Goal: Entertainment & Leisure: Consume media (video, audio)

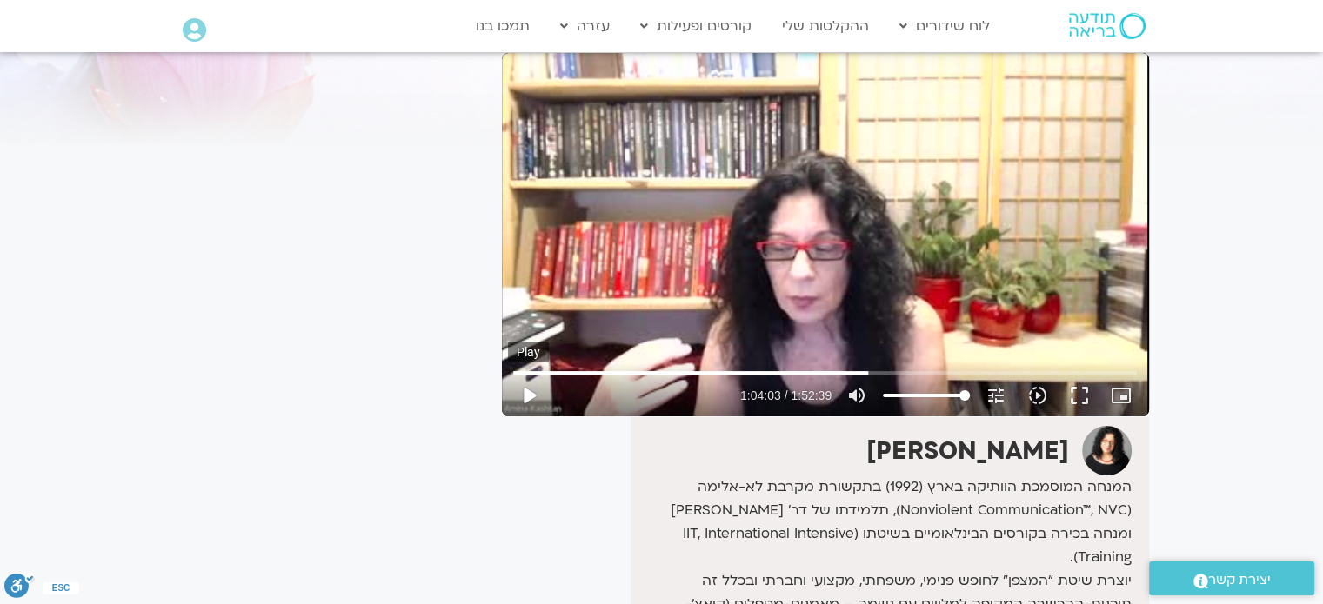
click at [522, 399] on button "play_arrow" at bounding box center [529, 396] width 42 height 42
click at [1080, 400] on button "fullscreen" at bounding box center [1079, 396] width 42 height 42
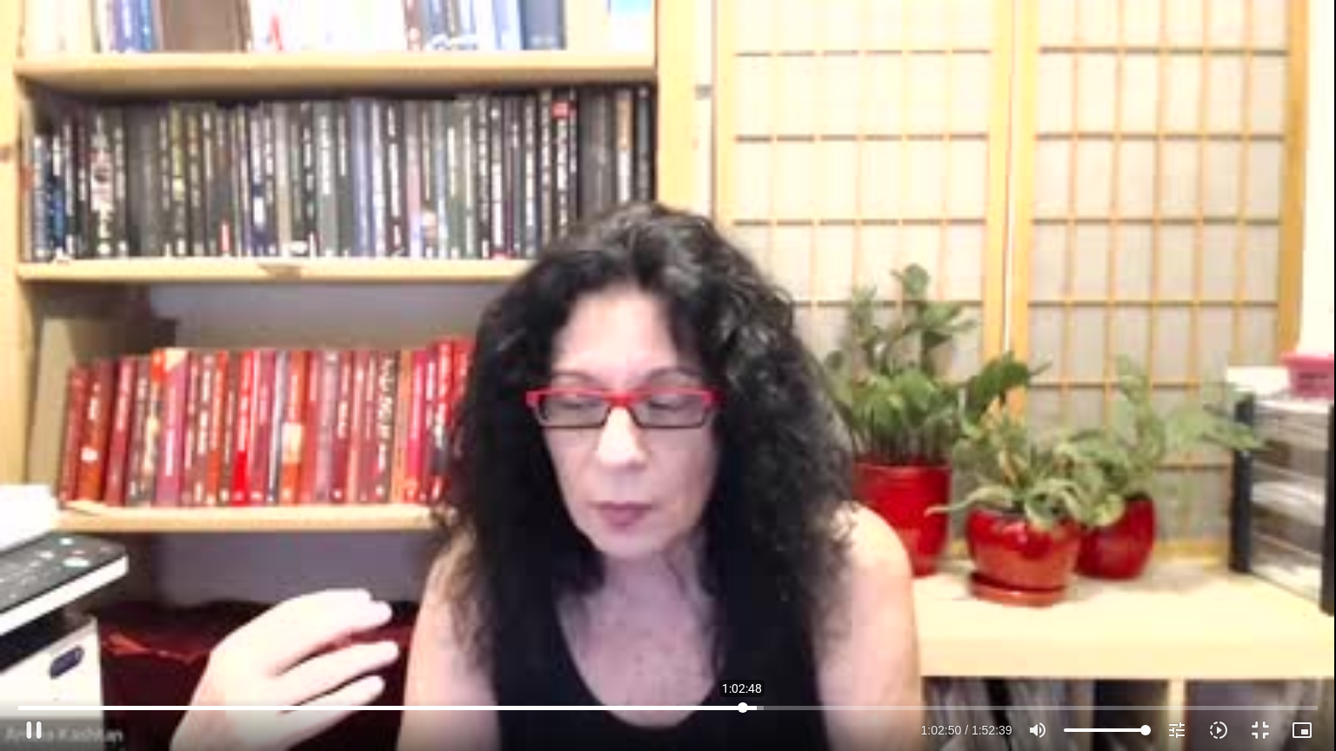
click at [742, 603] on input "Seek" at bounding box center [667, 708] width 1298 height 10
click at [730, 603] on input "Seek" at bounding box center [667, 708] width 1298 height 10
click at [718, 603] on input "Seek" at bounding box center [667, 708] width 1298 height 10
click at [696, 603] on input "Seek" at bounding box center [667, 708] width 1298 height 10
click at [709, 603] on input "Seek" at bounding box center [667, 708] width 1298 height 10
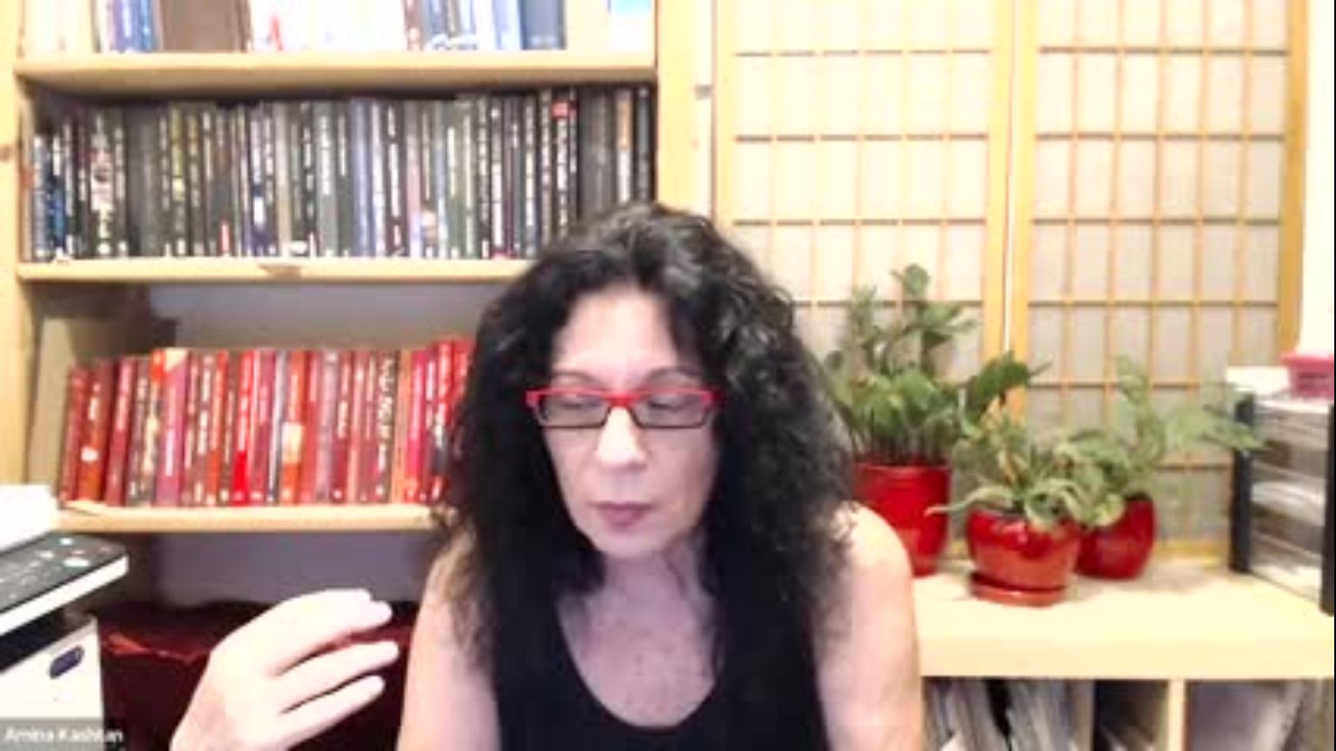
click at [1257, 603] on button "fullscreen_exit" at bounding box center [1260, 731] width 42 height 42
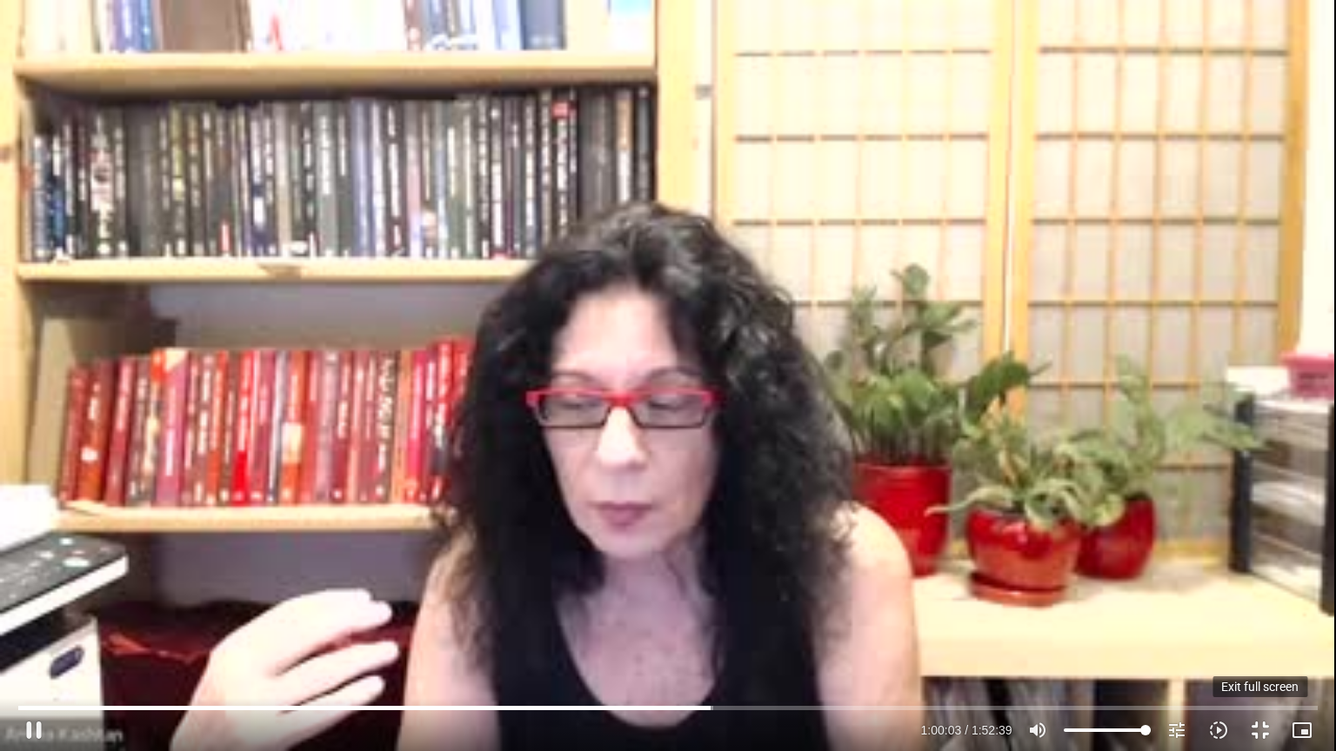
click at [1256, 603] on button "fullscreen_exit" at bounding box center [1260, 731] width 42 height 42
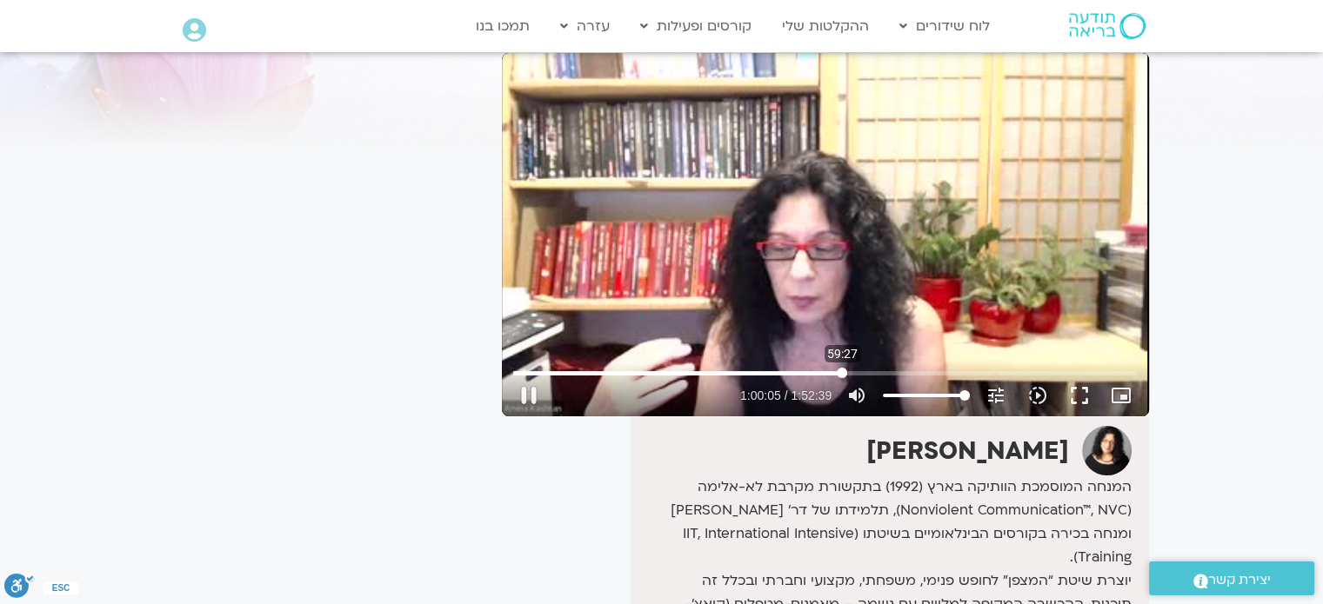
click at [842, 371] on input "Seek" at bounding box center [824, 373] width 623 height 10
click at [1082, 398] on button "fullscreen" at bounding box center [1079, 396] width 42 height 42
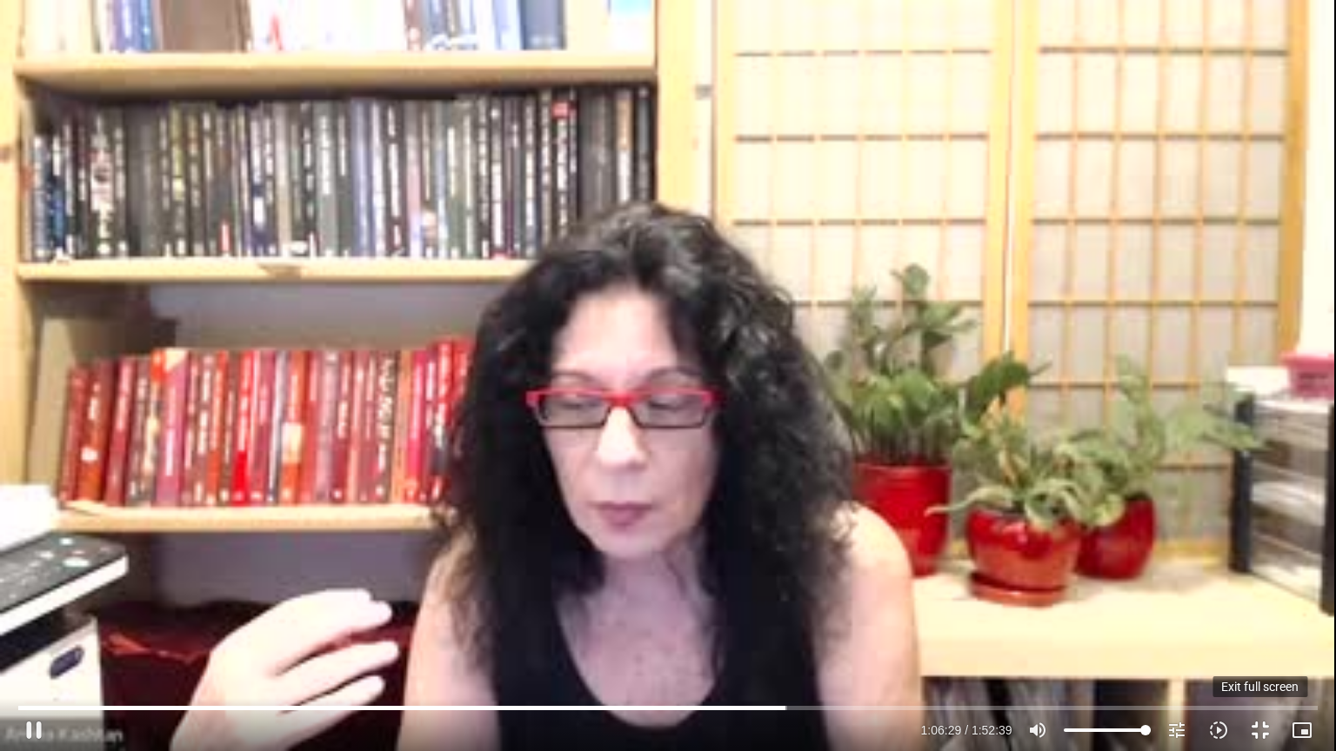
click at [1255, 603] on button "fullscreen_exit" at bounding box center [1260, 731] width 42 height 42
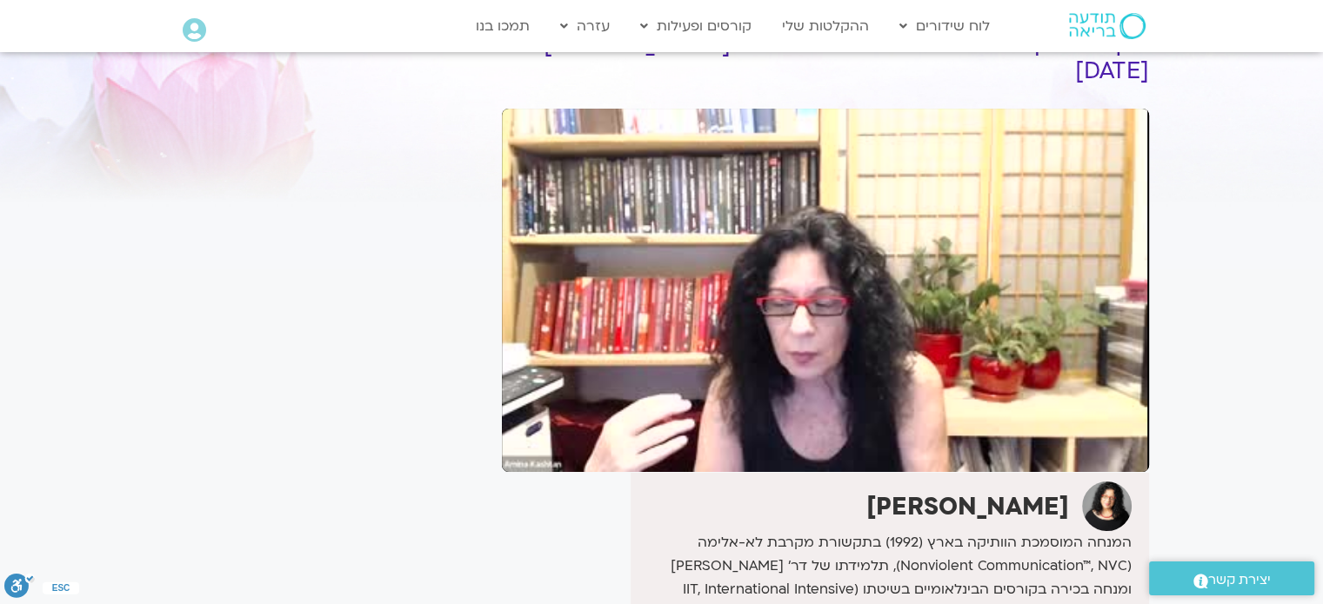
scroll to position [99, 0]
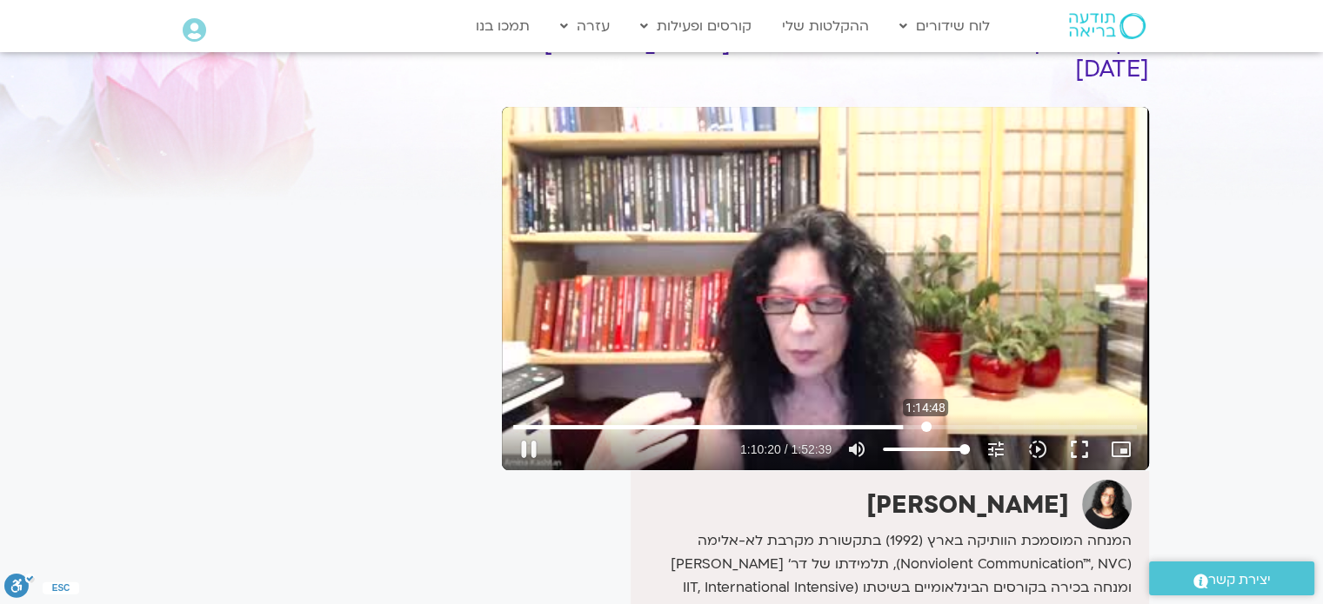
click at [925, 430] on input "Seek" at bounding box center [824, 427] width 623 height 10
click at [933, 424] on input "Seek" at bounding box center [824, 427] width 623 height 10
click at [943, 425] on input "Seek" at bounding box center [824, 427] width 623 height 10
click at [1072, 452] on button "fullscreen" at bounding box center [1079, 450] width 42 height 42
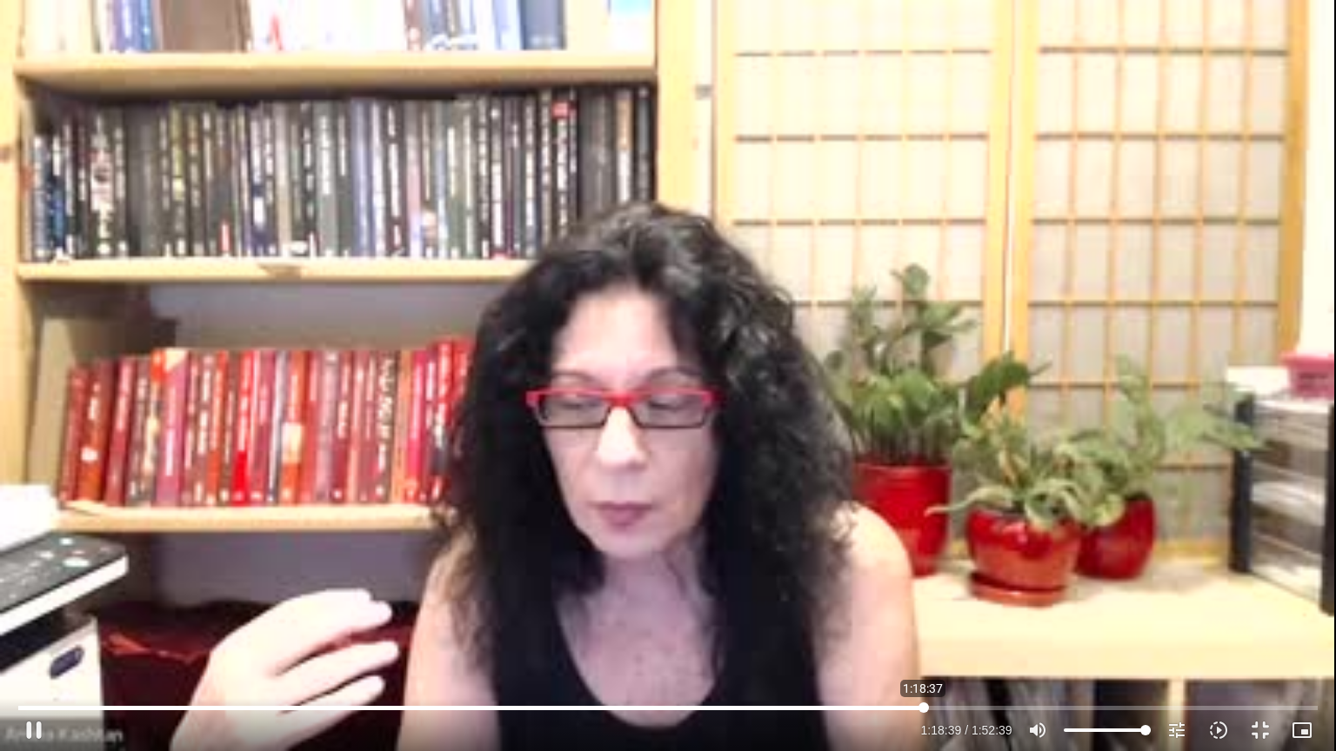
click at [923, 603] on input "Seek" at bounding box center [667, 708] width 1298 height 10
click at [985, 318] on div "Skip Ad 1:18:37 pause 1:22:22 / 1:52:39 volume_up Mute tune Resolution Auto 240…" at bounding box center [668, 375] width 1336 height 751
click at [890, 344] on div "Skip Ad 1:18:37 play_arrow 1:22:22 / 1:52:39 volume_up Mute tune Resolution Aut…" at bounding box center [668, 375] width 1336 height 751
click at [878, 406] on div "Skip Ad 1:18:37 pause 1:44:50 / 1:52:39 volume_up Mute tune Resolution Auto 240…" at bounding box center [668, 375] width 1336 height 751
click at [723, 361] on div "Skip Ad 1:18:37 play_arrow 1:44:50 / 1:52:39 volume_up Mute tune Resolution Aut…" at bounding box center [668, 375] width 1336 height 751
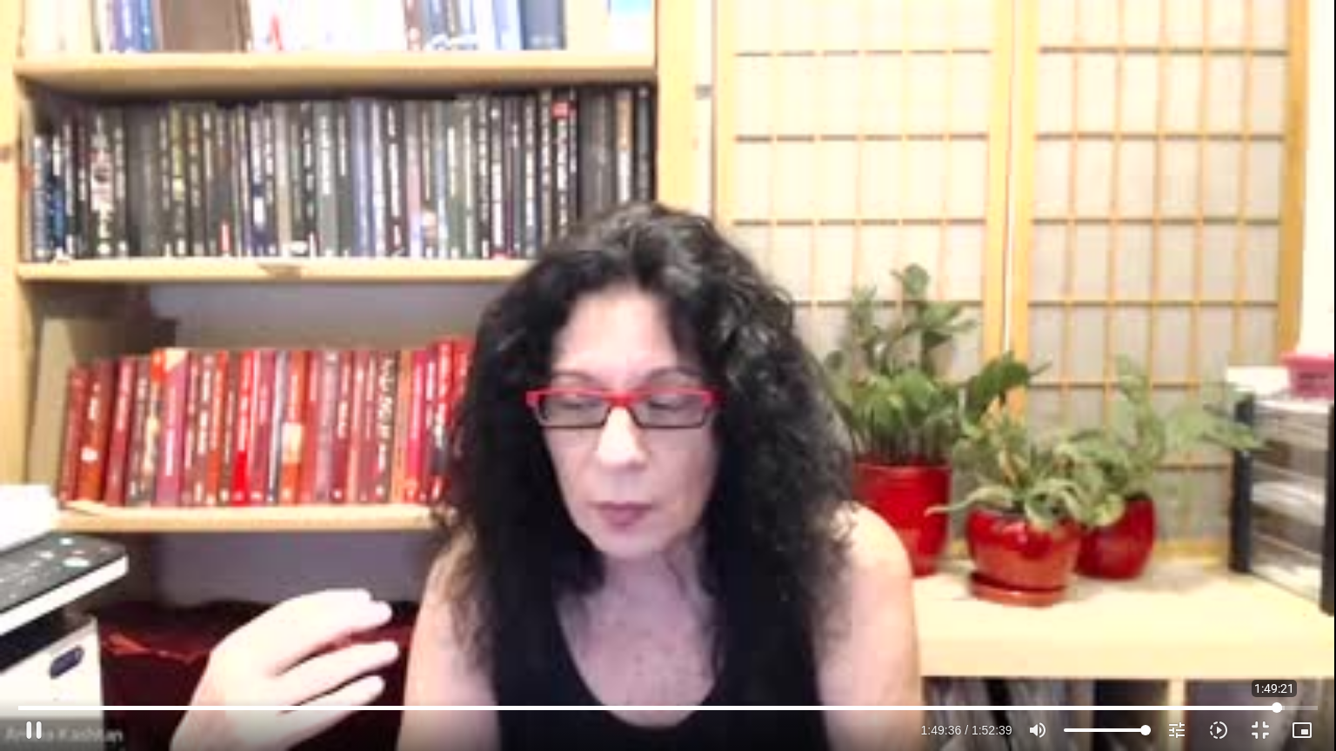
click at [1274, 603] on input "Seek" at bounding box center [667, 708] width 1298 height 10
click at [1270, 603] on input "Seek" at bounding box center [667, 708] width 1298 height 10
click at [1257, 603] on input "Seek" at bounding box center [667, 708] width 1298 height 10
click at [1266, 603] on button "fullscreen_exit" at bounding box center [1260, 731] width 42 height 42
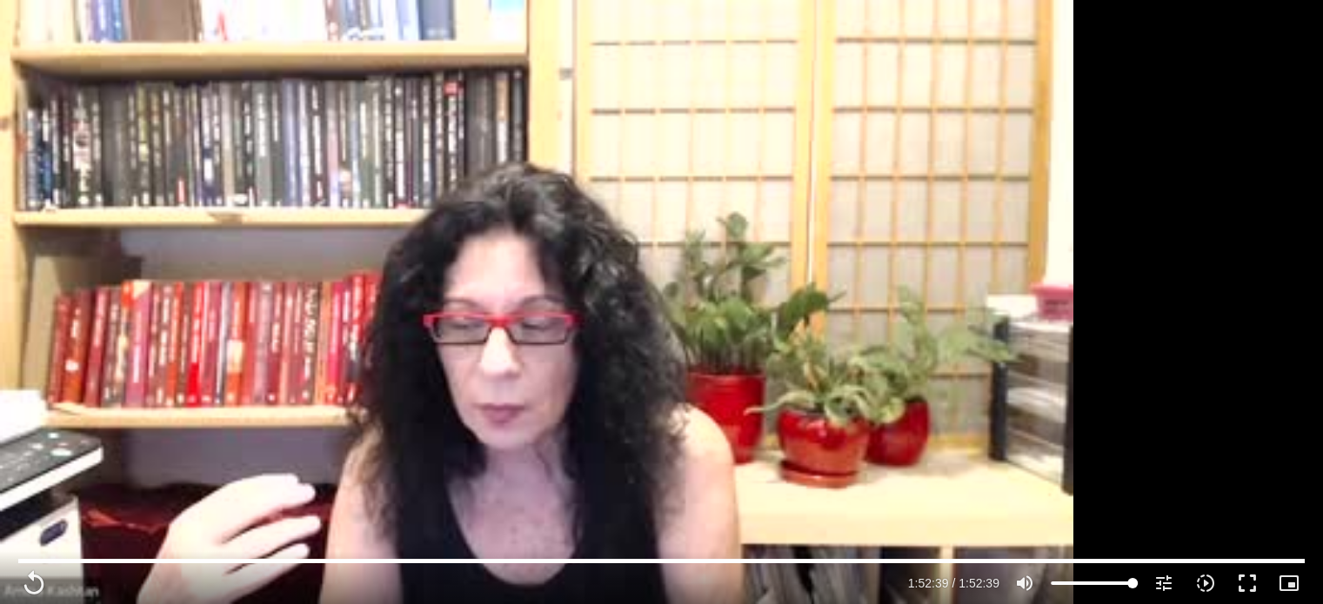
type input "6759.8"
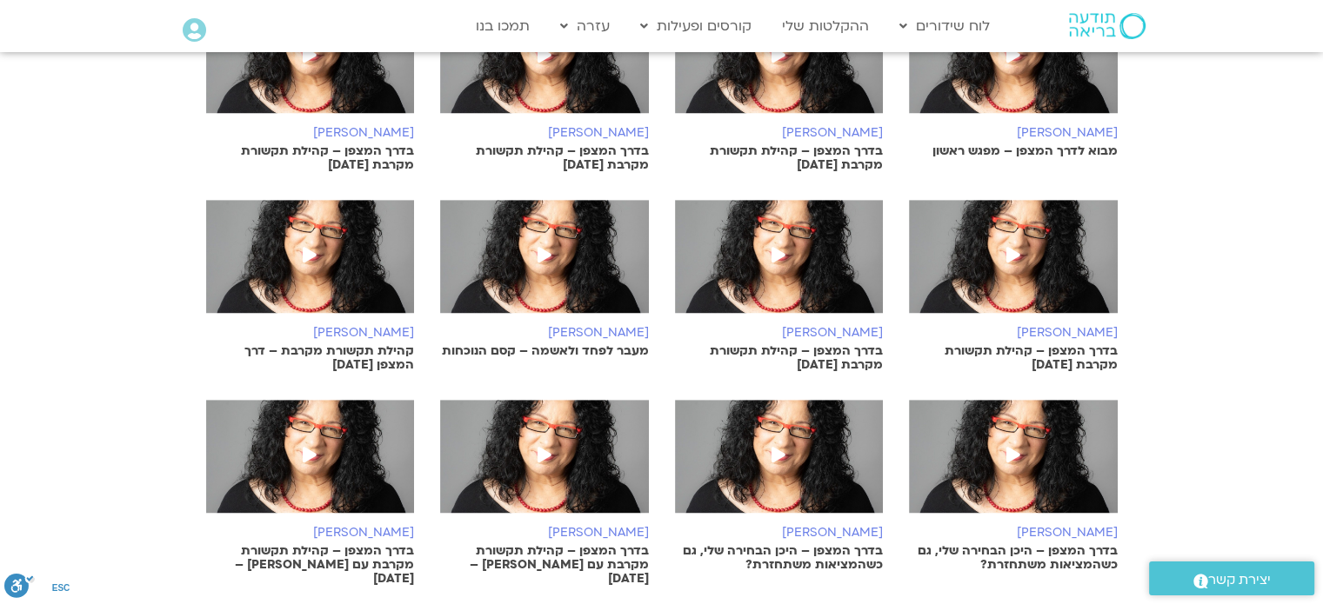
scroll to position [1263, 0]
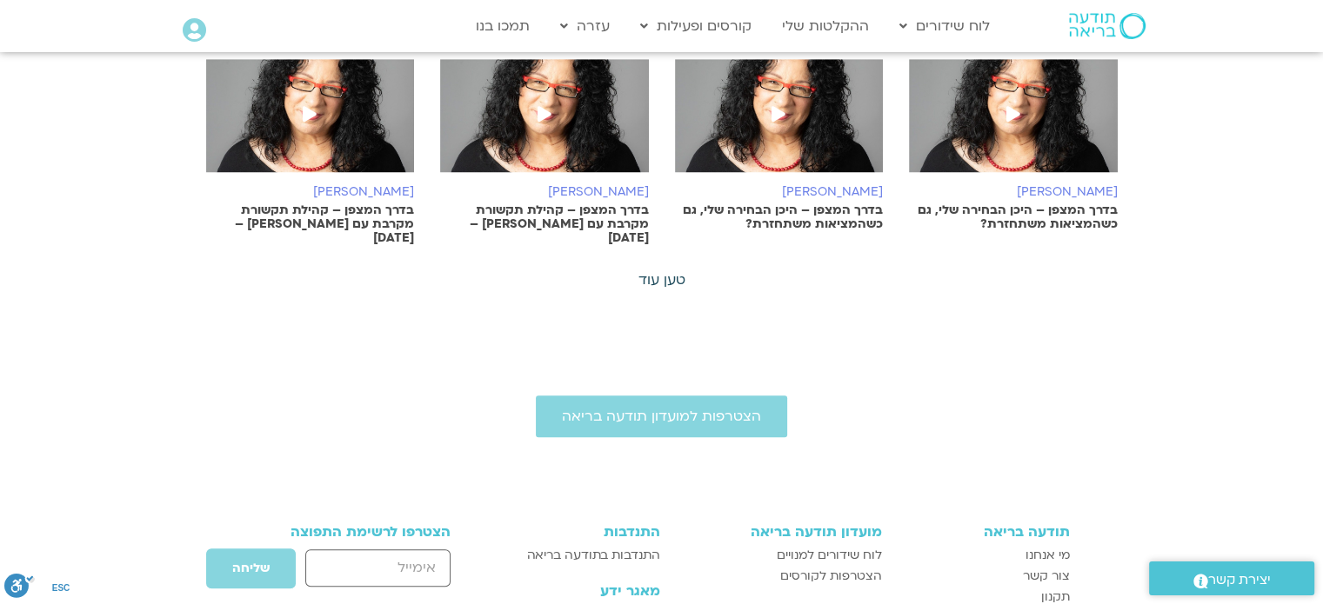
click at [670, 270] on link "טען עוד" at bounding box center [661, 279] width 47 height 19
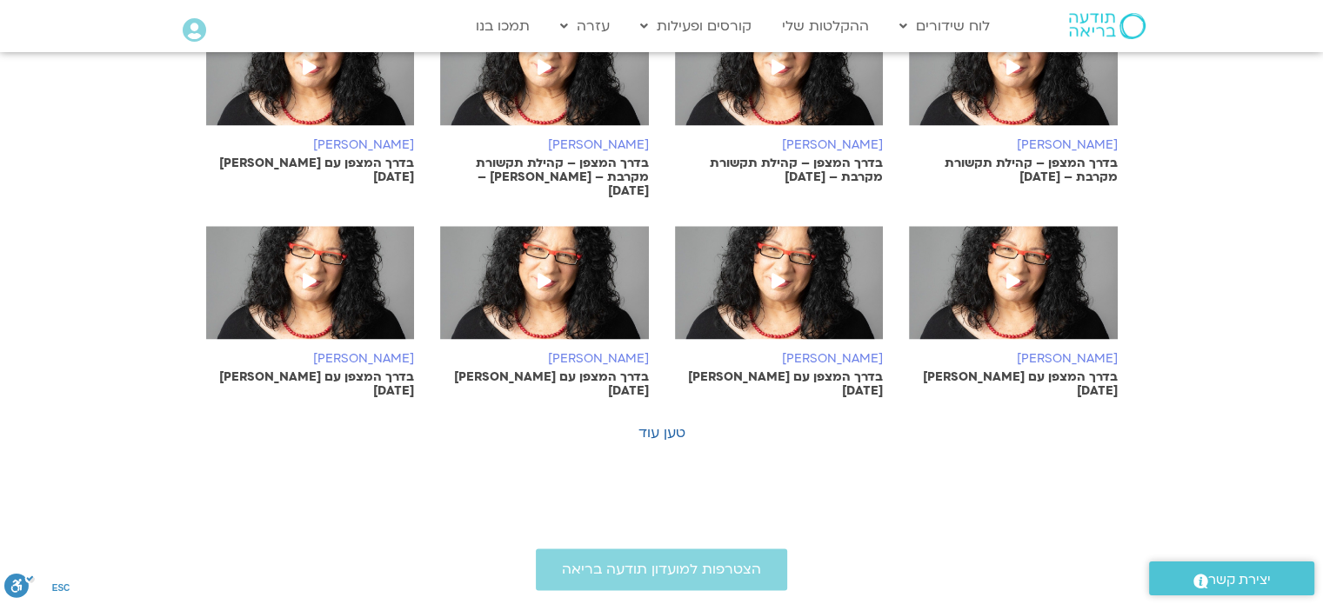
scroll to position [1986, 0]
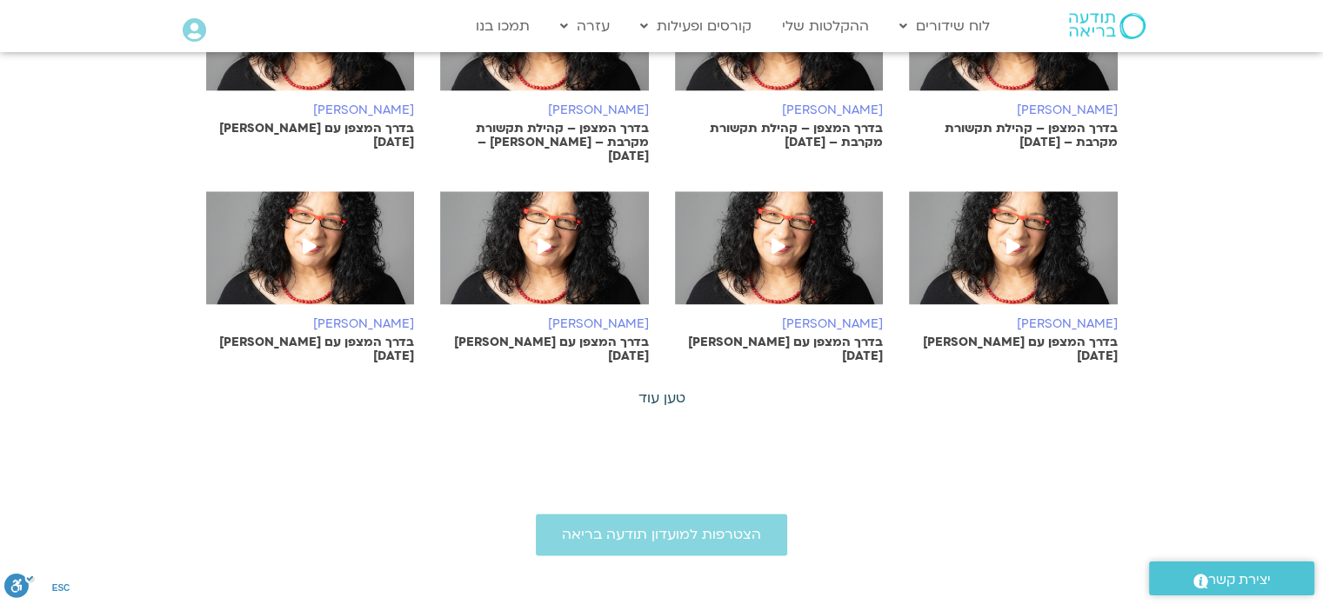
click at [657, 389] on link "טען עוד" at bounding box center [661, 398] width 47 height 19
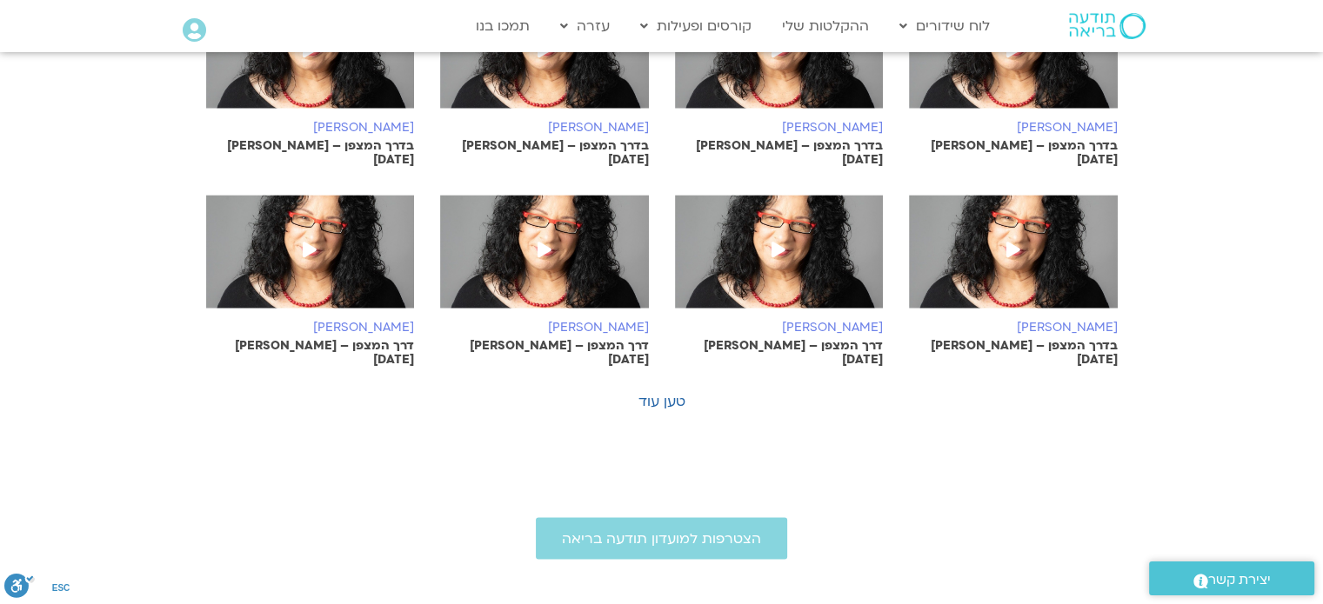
scroll to position [2807, 0]
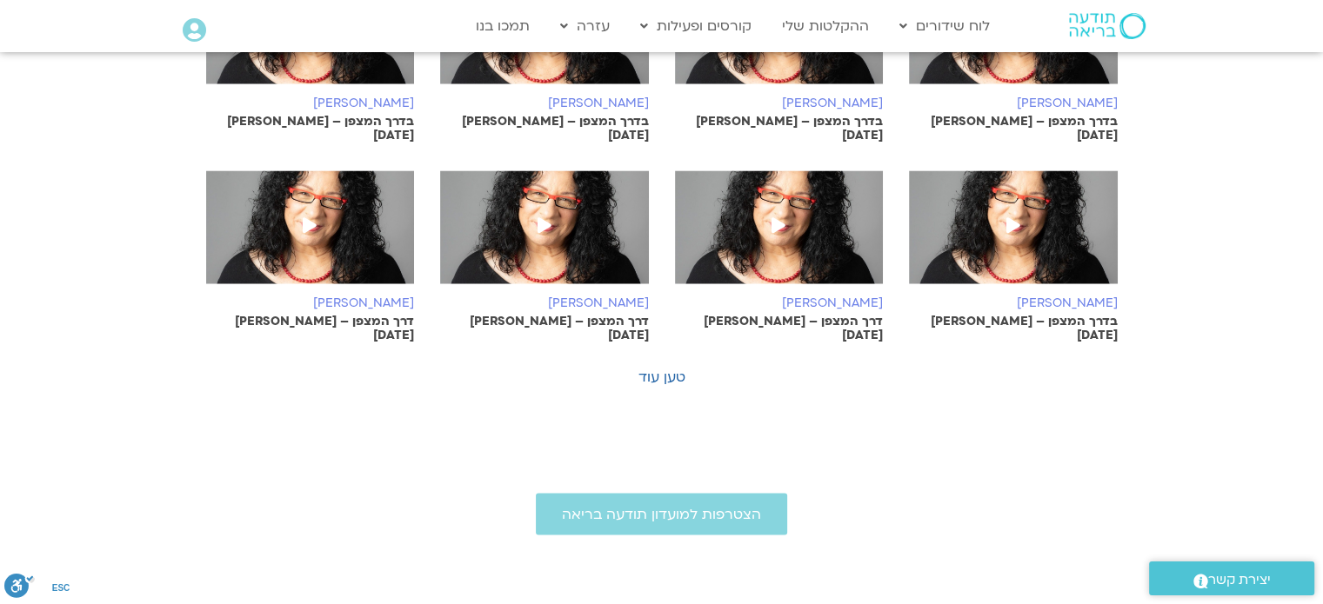
click at [654, 368] on link "טען עוד" at bounding box center [661, 377] width 47 height 19
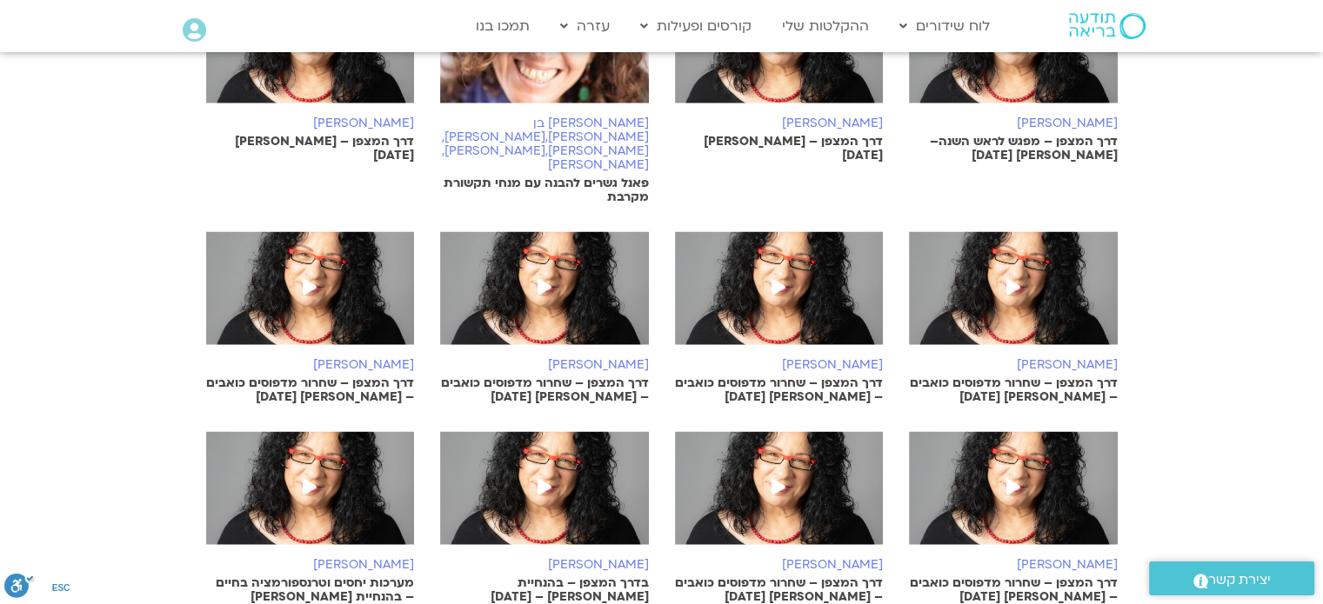
scroll to position [3176, 0]
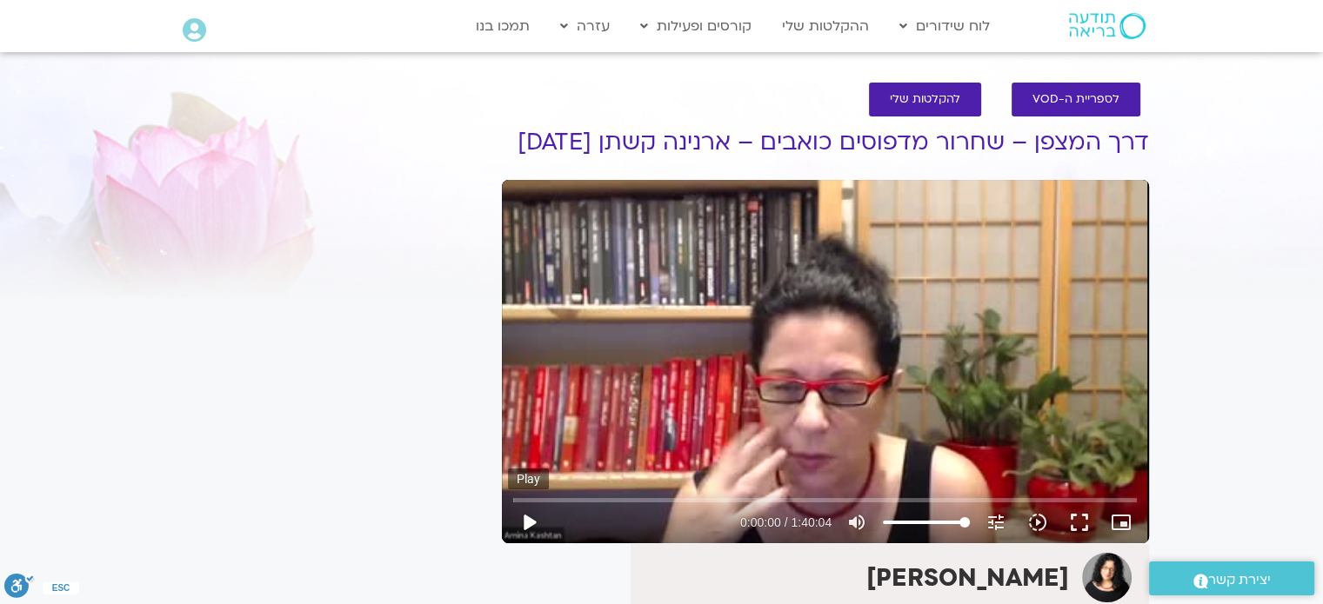
click at [529, 543] on button "play_arrow" at bounding box center [529, 523] width 42 height 42
type input "0.344891"
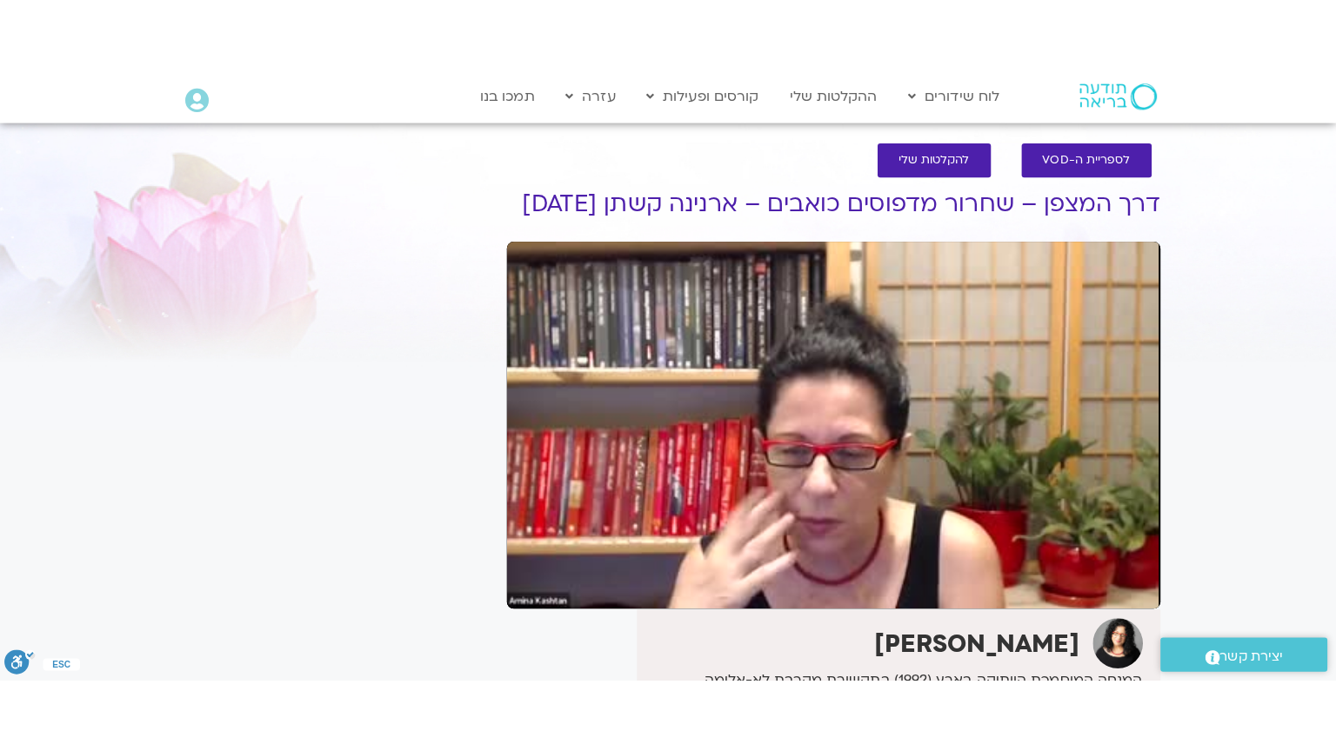
scroll to position [9, 0]
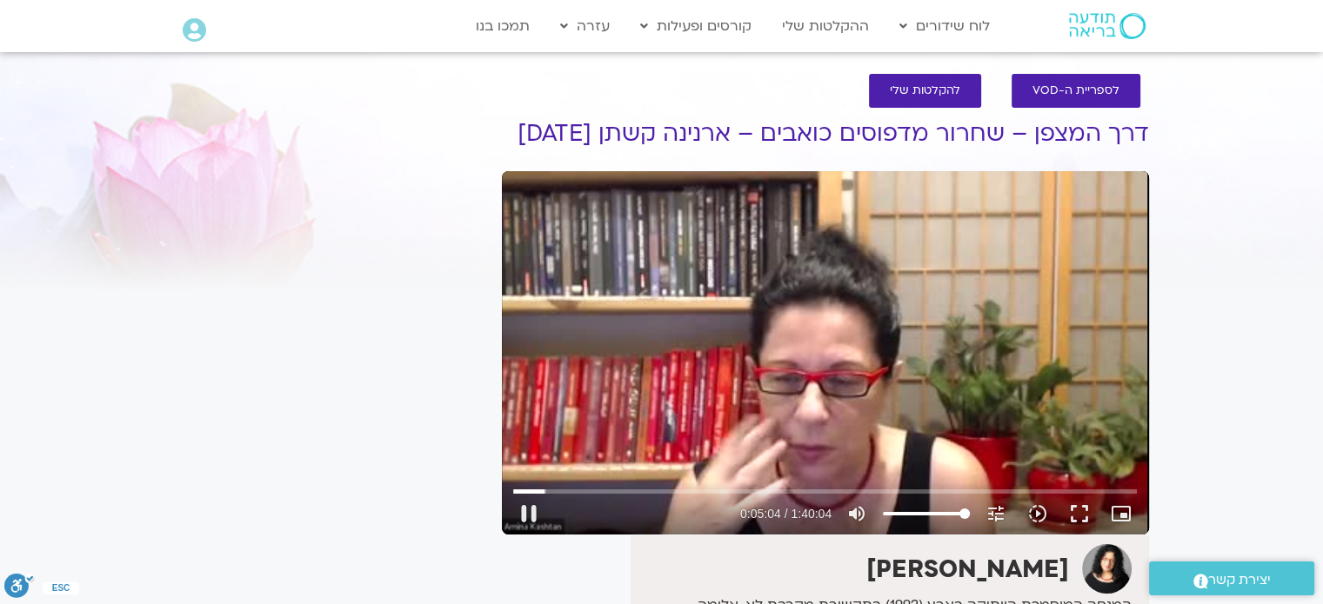
click at [834, 380] on div "Skip Ad 0:00 pause 0:05:04 / 1:40:04 volume_up Mute tune Resolution Auto 240p s…" at bounding box center [825, 352] width 647 height 363
click at [970, 361] on div "Skip Ad 0:00 play_arrow 0:05:04 / 1:40:04 volume_up Mute tune Resolution Auto 2…" at bounding box center [825, 352] width 647 height 363
click at [543, 497] on input "Seek" at bounding box center [824, 491] width 623 height 10
click at [1074, 535] on button "fullscreen" at bounding box center [1079, 514] width 42 height 42
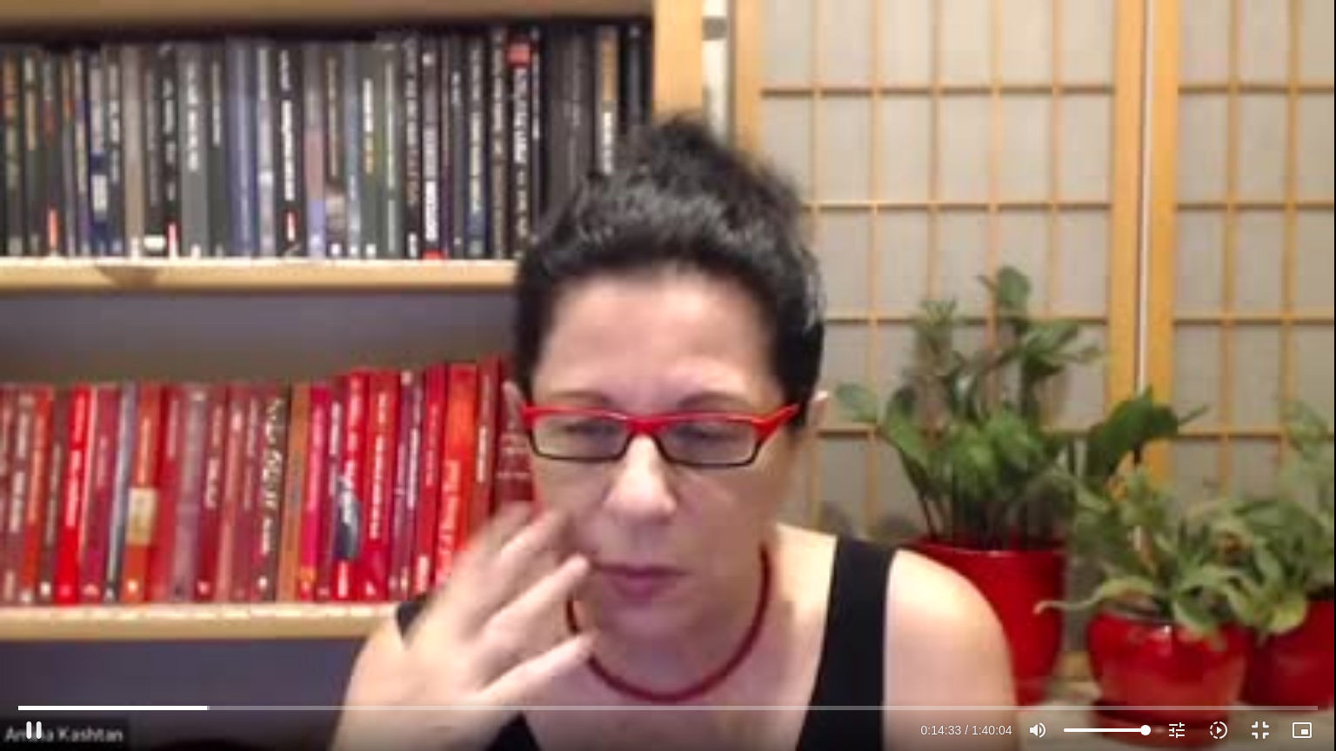
click at [907, 316] on div "Skip Ad 1:19:21 pause 0:14:33 / 1:40:04 volume_up Mute tune Resolution Auto 240…" at bounding box center [668, 375] width 1336 height 751
type input "873.108977"
